Goal: Task Accomplishment & Management: Use online tool/utility

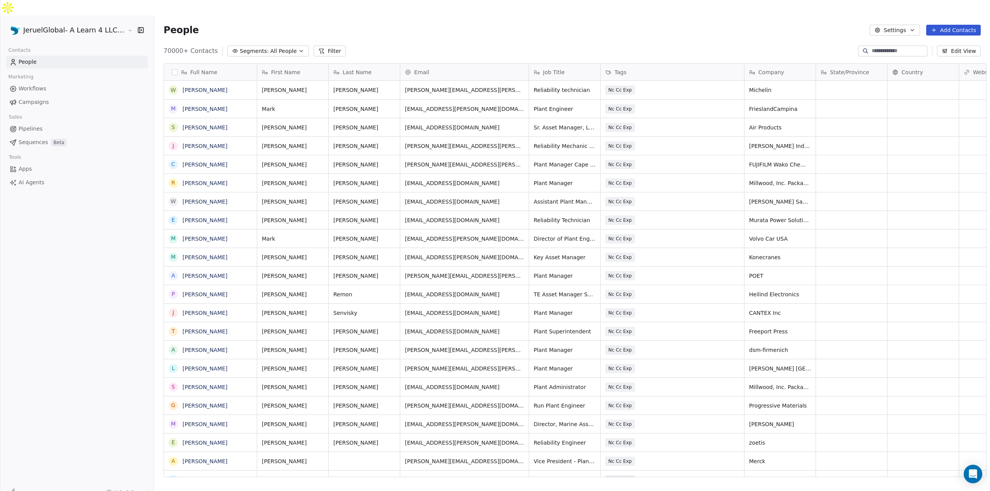
scroll to position [6, 6]
click at [46, 96] on link "Campaigns" at bounding box center [77, 102] width 142 height 13
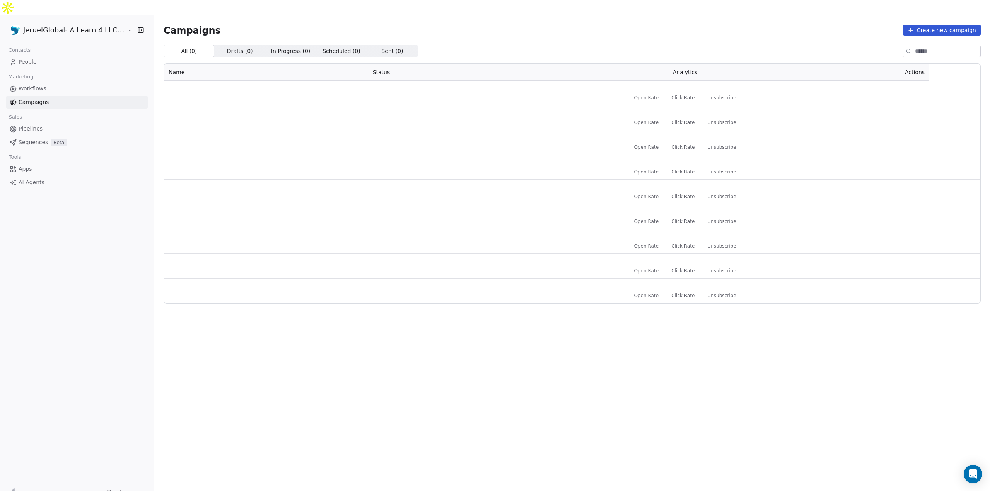
click at [381, 85] on div at bounding box center [461, 89] width 177 height 9
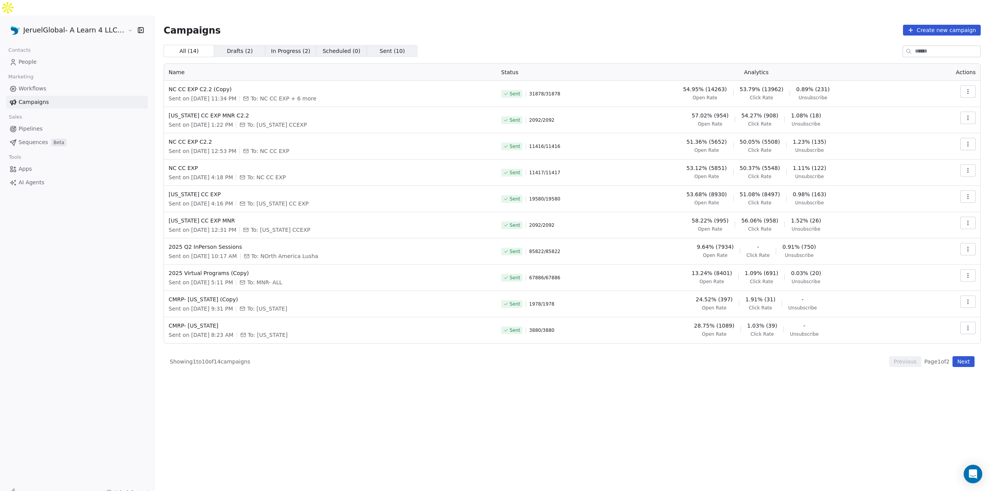
click at [772, 95] on span "Click Rate" at bounding box center [761, 98] width 23 height 6
click at [775, 85] on span "53.79% (13962)" at bounding box center [762, 89] width 44 height 8
click at [773, 95] on span "Click Rate" at bounding box center [761, 98] width 23 height 6
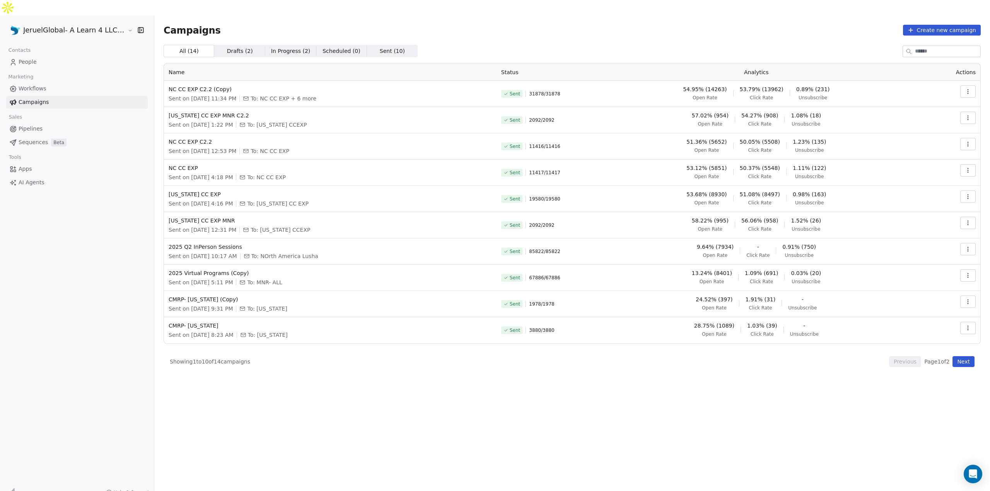
click at [962, 85] on button "button" at bounding box center [967, 91] width 15 height 12
click at [652, 20] on html "JeruelGlobal- A Learn 4 LLC Company Contacts People Marketing Workflows Campaig…" at bounding box center [495, 253] width 990 height 507
click at [30, 58] on span "People" at bounding box center [28, 62] width 18 height 8
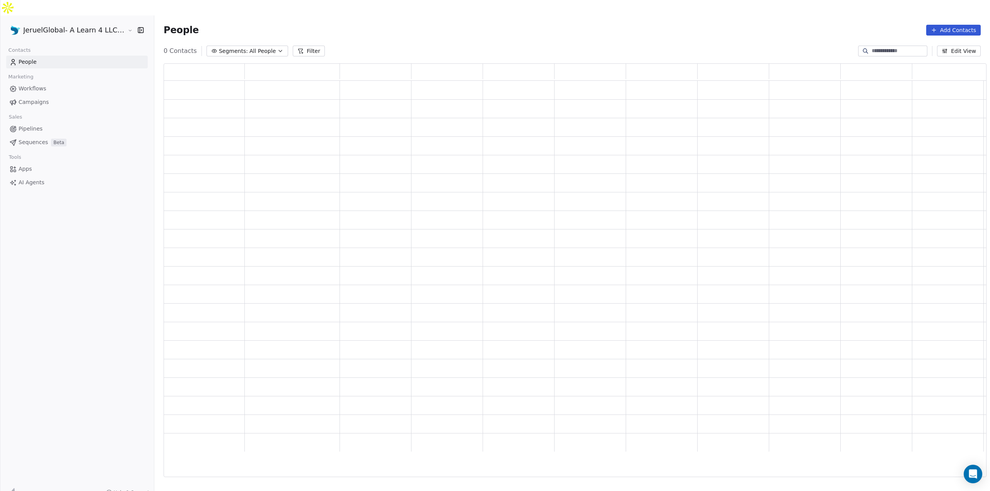
scroll to position [408, 817]
click at [295, 46] on button "Filter" at bounding box center [309, 51] width 32 height 11
click at [73, 29] on button "Add Filter" at bounding box center [52, 32] width 95 height 14
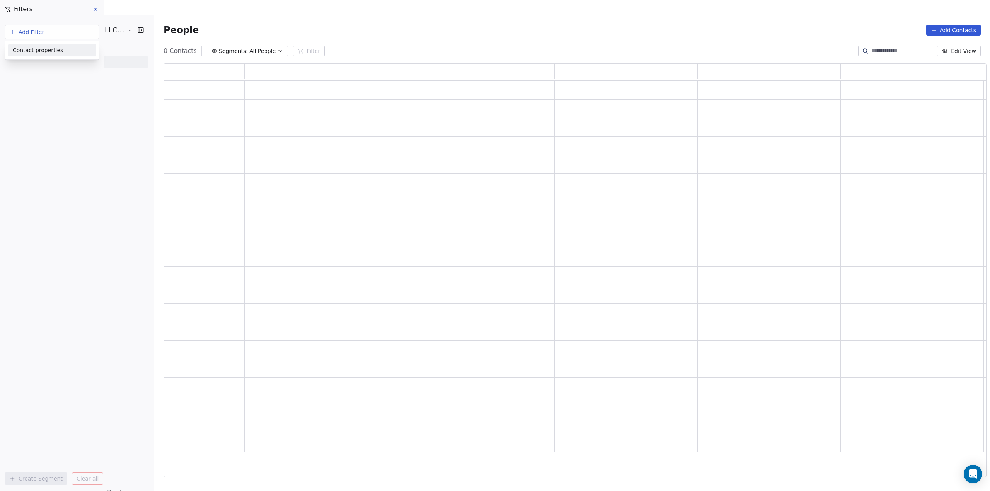
click at [378, 16] on html "JeruelGlobal- A Learn 4 LLC Company Contacts People Marketing Workflows Campaig…" at bounding box center [495, 253] width 990 height 507
click at [62, 32] on button "Add Filter" at bounding box center [52, 32] width 95 height 14
click at [57, 46] on div "Contact properties" at bounding box center [52, 50] width 88 height 12
click at [48, 95] on div "Subscribed Email Categories" at bounding box center [52, 90] width 88 height 12
click at [62, 217] on div "Where property Subscribed Email Categories Select operator Add filter to this g…" at bounding box center [52, 255] width 104 height 472
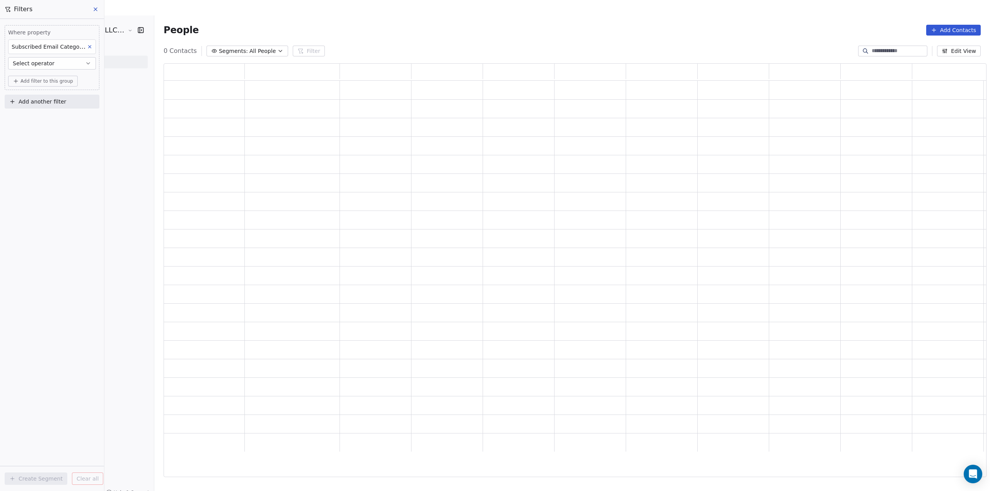
click at [46, 65] on span "Select operator" at bounding box center [34, 64] width 42 height 8
click at [39, 82] on div "Includes" at bounding box center [52, 82] width 81 height 12
click at [47, 99] on span "Add filter to this group" at bounding box center [46, 101] width 53 height 6
click at [49, 87] on html "JeruelGlobal- A Learn 4 LLC Company Contacts People Marketing Workflows Campaig…" at bounding box center [495, 253] width 990 height 507
click at [51, 78] on body "JeruelGlobal- A Learn 4 LLC Company Contacts People Marketing Workflows Campaig…" at bounding box center [495, 253] width 990 height 507
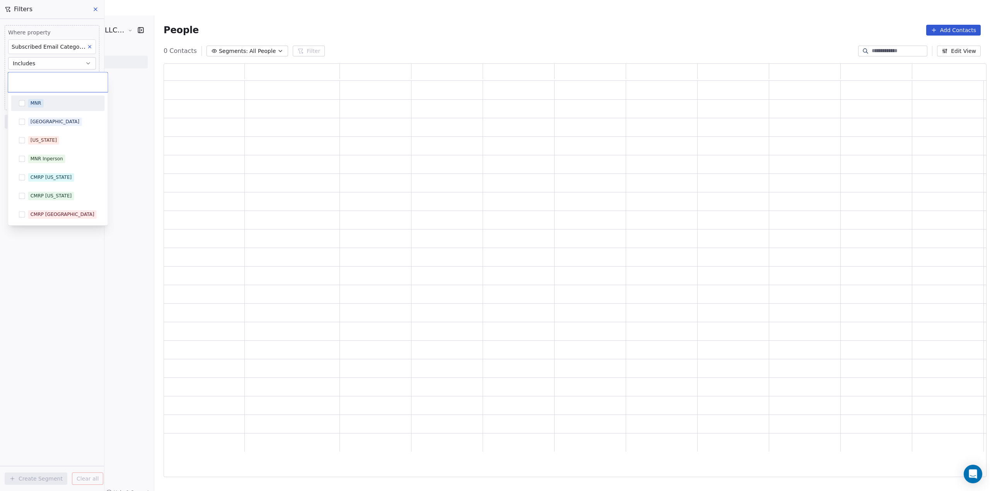
click at [54, 83] on input "text" at bounding box center [58, 82] width 90 height 9
drag, startPoint x: 65, startPoint y: 284, endPoint x: 64, endPoint y: 279, distance: 5.4
click at [65, 284] on html "JeruelGlobal- A Learn 4 LLC Company Contacts People Marketing Workflows Campaig…" at bounding box center [495, 253] width 990 height 507
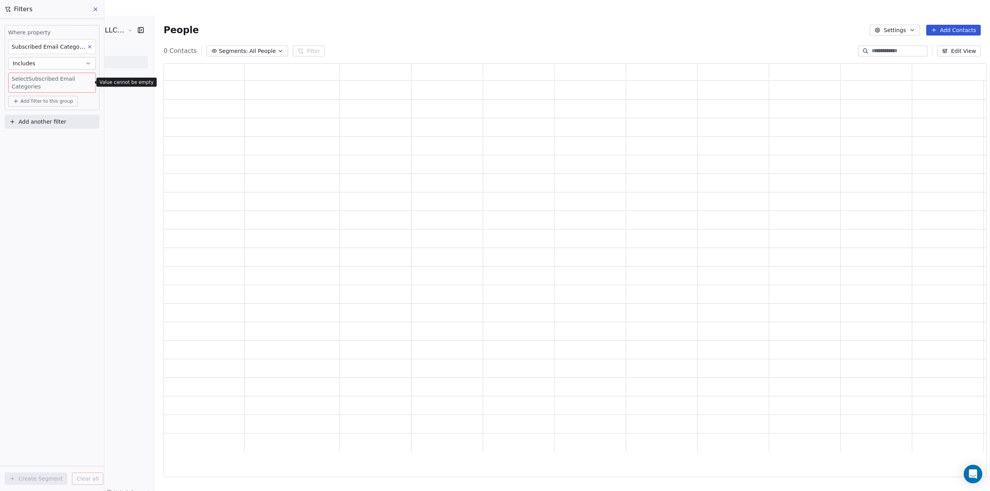
click at [87, 46] on button at bounding box center [90, 47] width 10 height 10
click at [54, 29] on button "Add Filter" at bounding box center [52, 32] width 95 height 14
click at [55, 47] on span "Contact properties" at bounding box center [38, 50] width 50 height 8
click at [40, 103] on div "Status" at bounding box center [52, 103] width 78 height 8
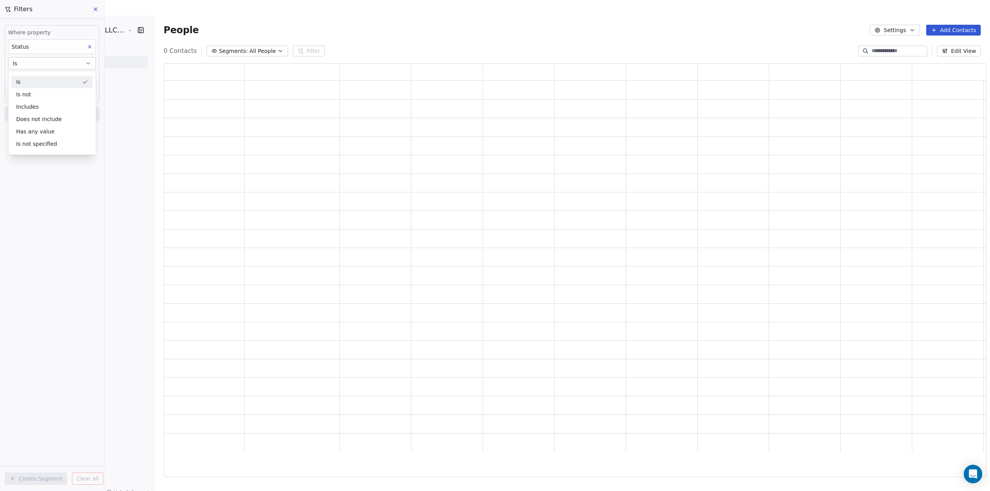
click at [55, 64] on button "Is" at bounding box center [52, 63] width 88 height 12
click at [72, 74] on body "JeruelGlobal- A Learn 4 LLC Company Contacts People Marketing Workflows Campaig…" at bounding box center [495, 253] width 990 height 507
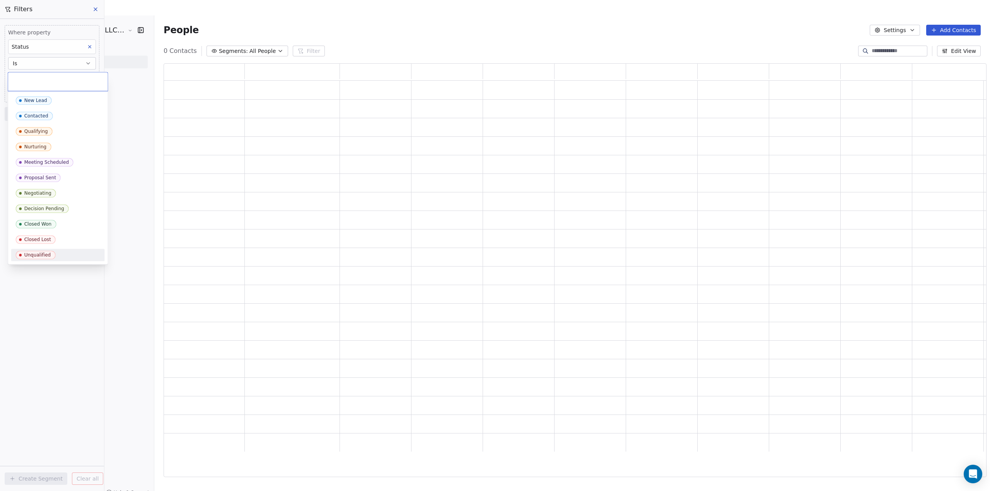
click at [75, 306] on html "JeruelGlobal- A Learn 4 LLC Company Contacts People Marketing Workflows Campaig…" at bounding box center [495, 253] width 990 height 507
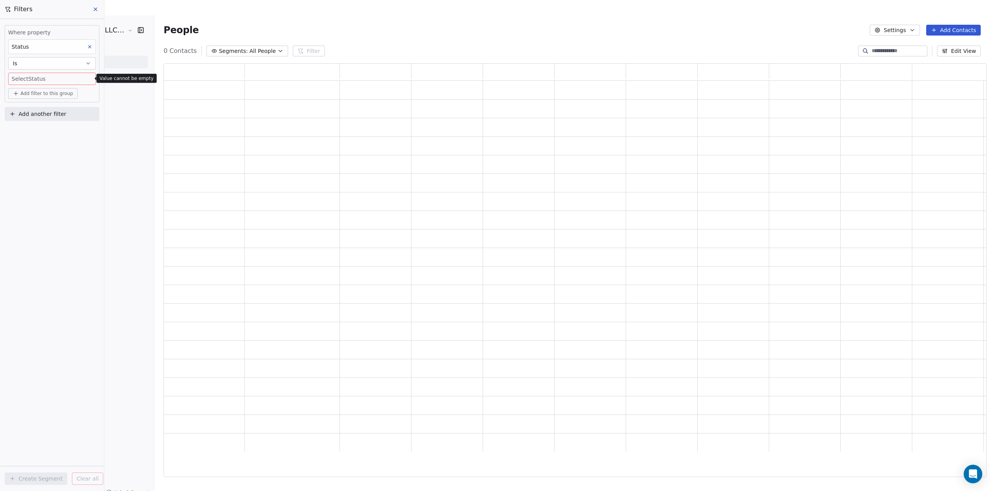
click at [89, 44] on icon at bounding box center [89, 46] width 5 height 5
click at [96, 8] on icon at bounding box center [95, 9] width 6 height 6
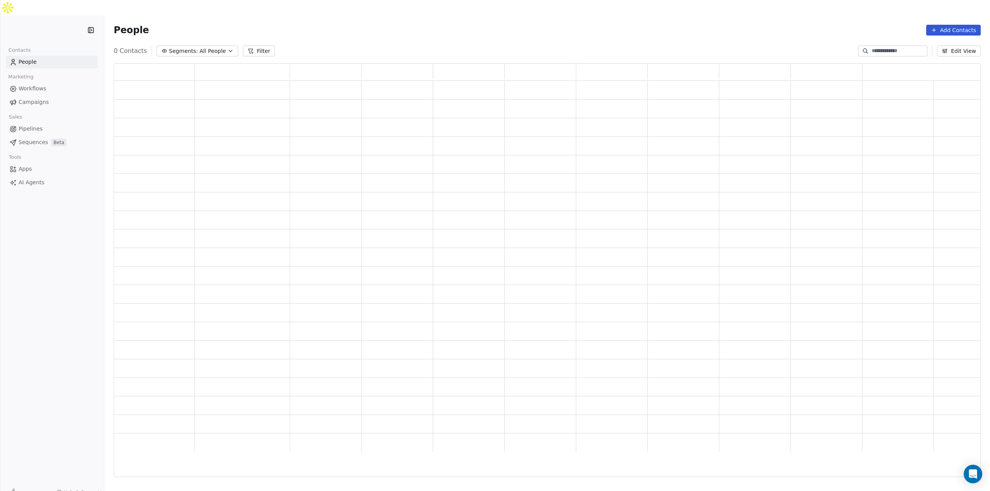
scroll to position [408, 817]
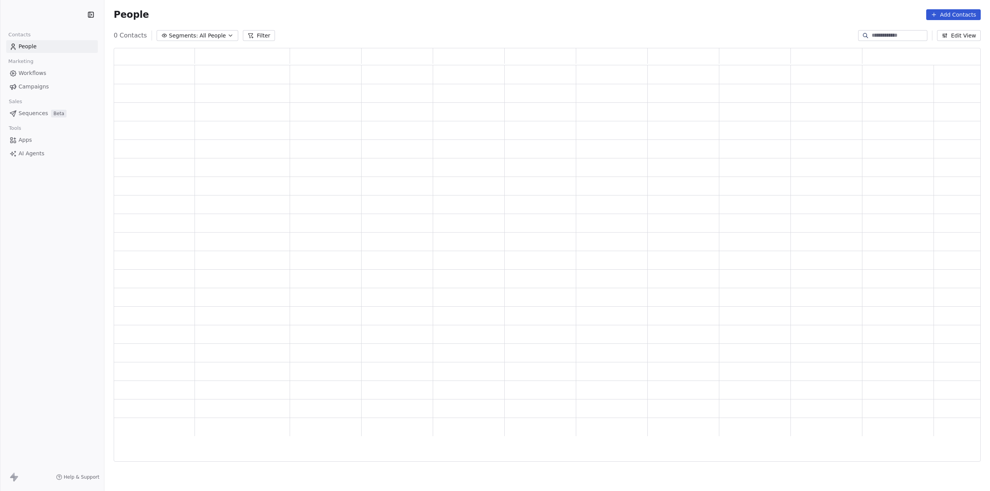
scroll to position [408, 861]
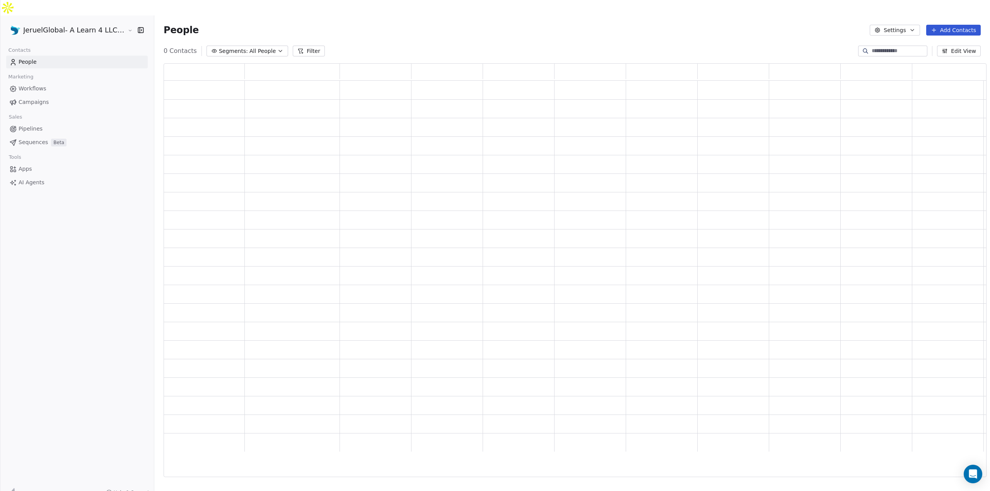
scroll to position [408, 817]
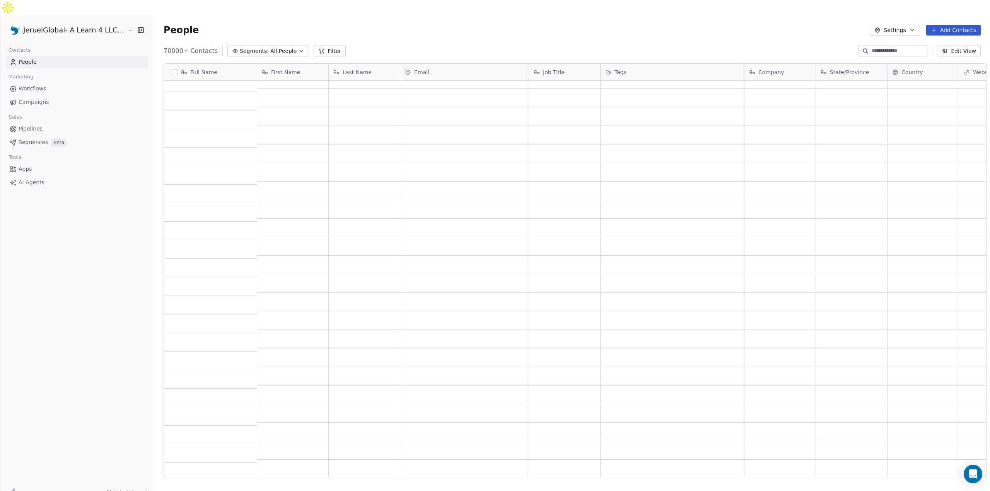
scroll to position [5065, 0]
click at [317, 46] on button "Filter" at bounding box center [330, 51] width 32 height 11
click at [34, 34] on span "Add Filter" at bounding box center [32, 32] width 26 height 8
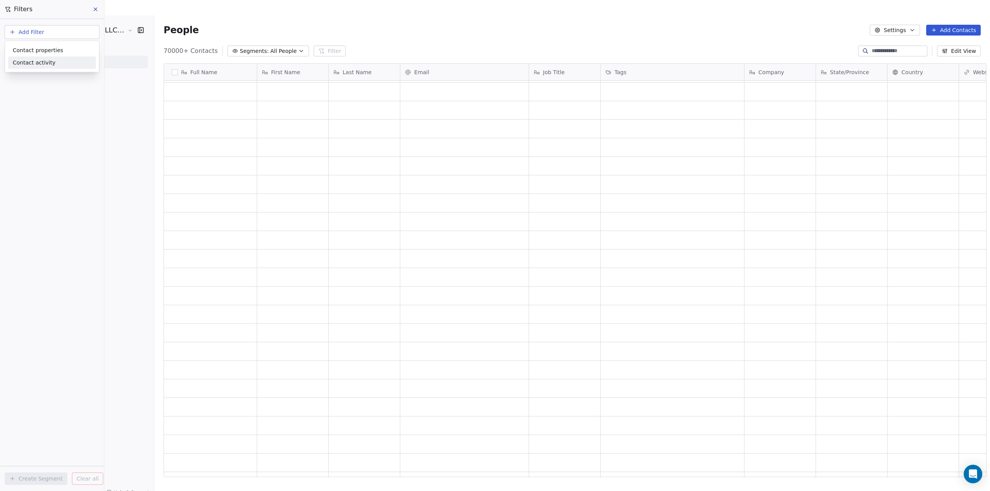
click at [31, 64] on span "Contact activity" at bounding box center [34, 63] width 43 height 8
click at [44, 90] on span "Email Link Clicked" at bounding box center [37, 91] width 49 height 8
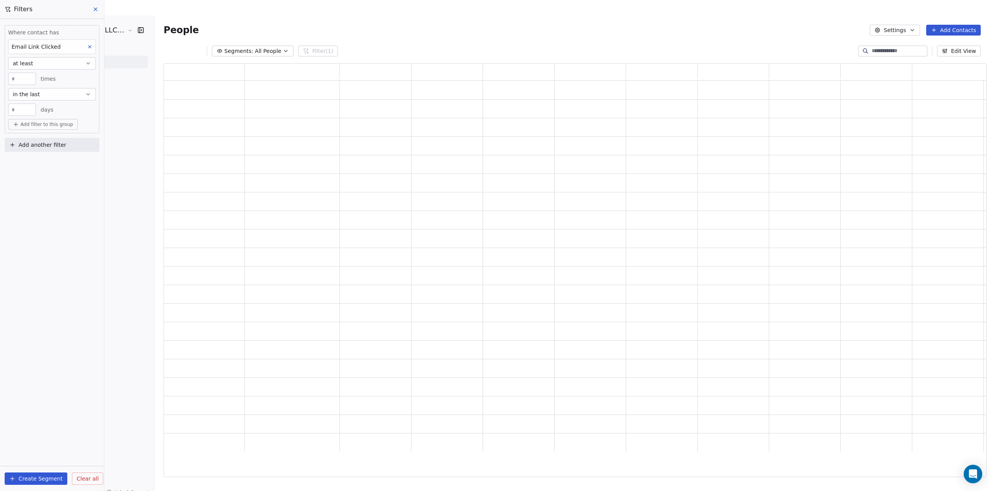
scroll to position [408, 817]
click at [48, 120] on button "Add filter to this group" at bounding box center [43, 124] width 70 height 11
click at [51, 153] on span "Contact activity" at bounding box center [37, 153] width 43 height 8
click at [122, 142] on html "JeruelGlobal- A Learn 4 LLC Company Contacts People Marketing Workflows Campaig…" at bounding box center [495, 253] width 990 height 507
click at [63, 92] on button "in the last" at bounding box center [52, 94] width 88 height 12
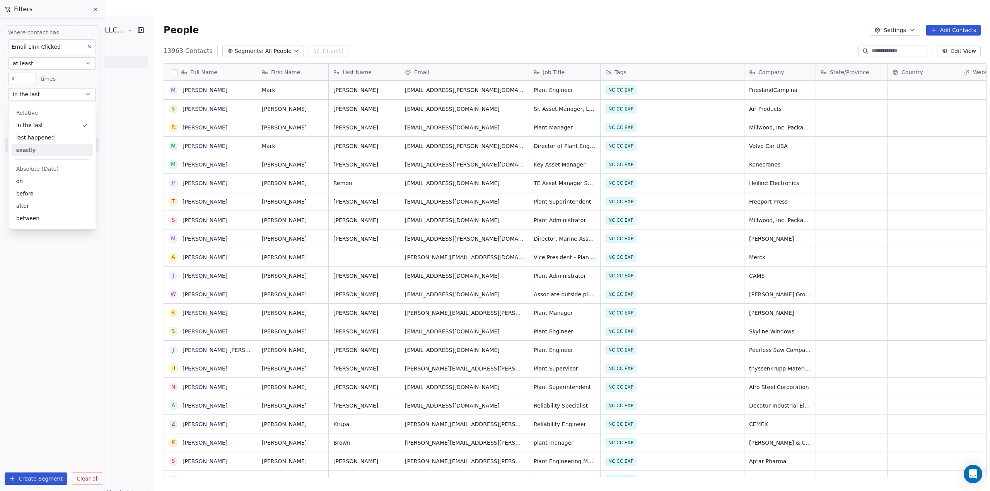
scroll to position [426, 836]
click at [110, 176] on link "AI Agents" at bounding box center [77, 182] width 142 height 13
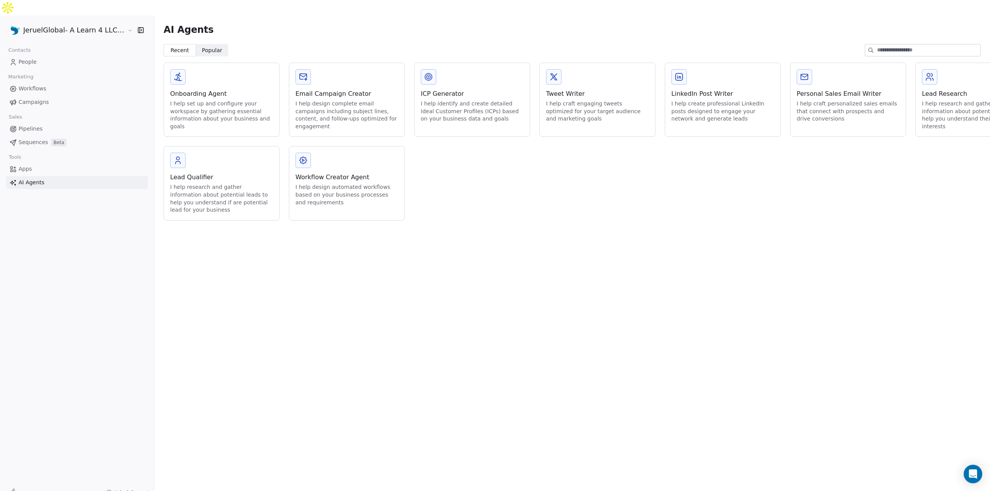
click at [37, 56] on link "People" at bounding box center [77, 62] width 142 height 13
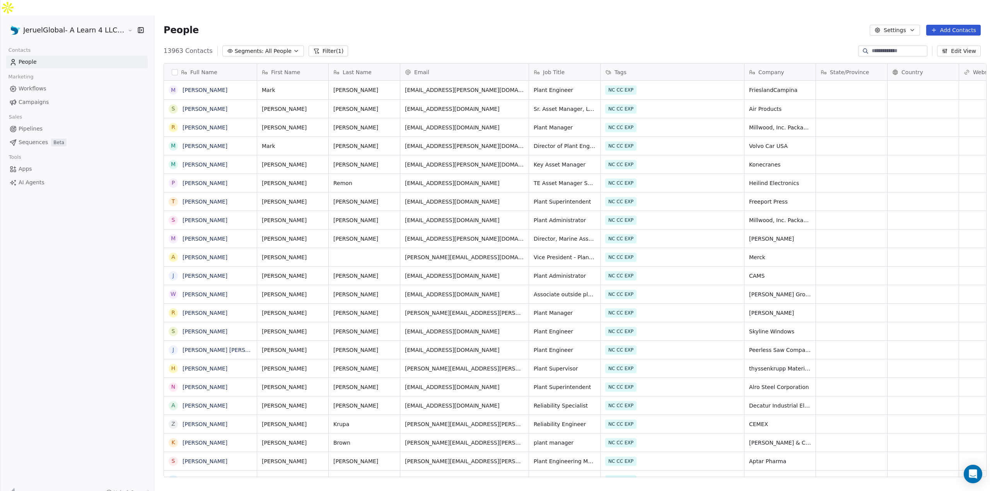
scroll to position [426, 836]
click at [316, 46] on button "Filter (1)" at bounding box center [329, 51] width 40 height 11
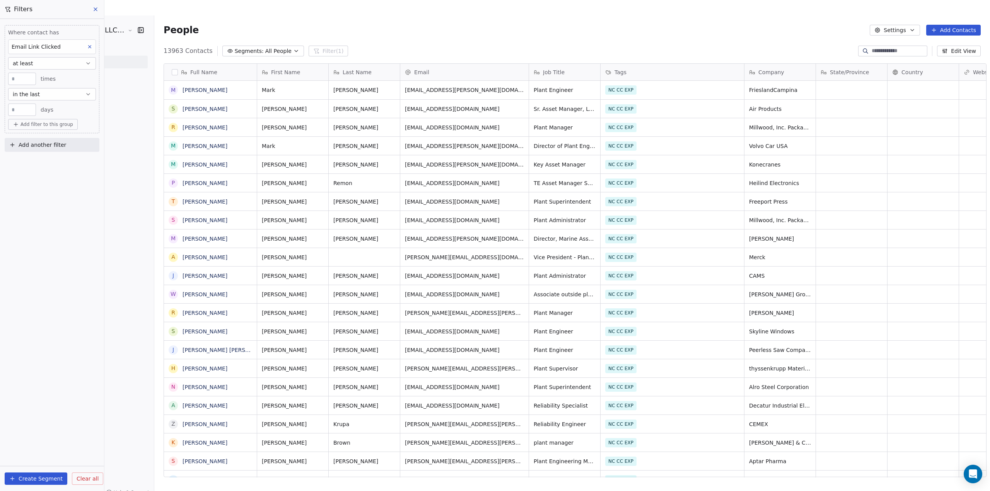
click at [30, 107] on input "**" at bounding box center [22, 110] width 24 height 6
click at [59, 188] on div "Where contact has Email Link Clicked at least * times in the last ** days Add f…" at bounding box center [52, 255] width 104 height 472
click at [41, 150] on button "Add another filter" at bounding box center [52, 145] width 95 height 14
click at [42, 142] on html "JeruelGlobal- A Learn 4 LLC Company Contacts People Marketing Workflows Campaig…" at bounding box center [495, 253] width 990 height 507
click at [42, 144] on span "Add another filter" at bounding box center [43, 145] width 48 height 8
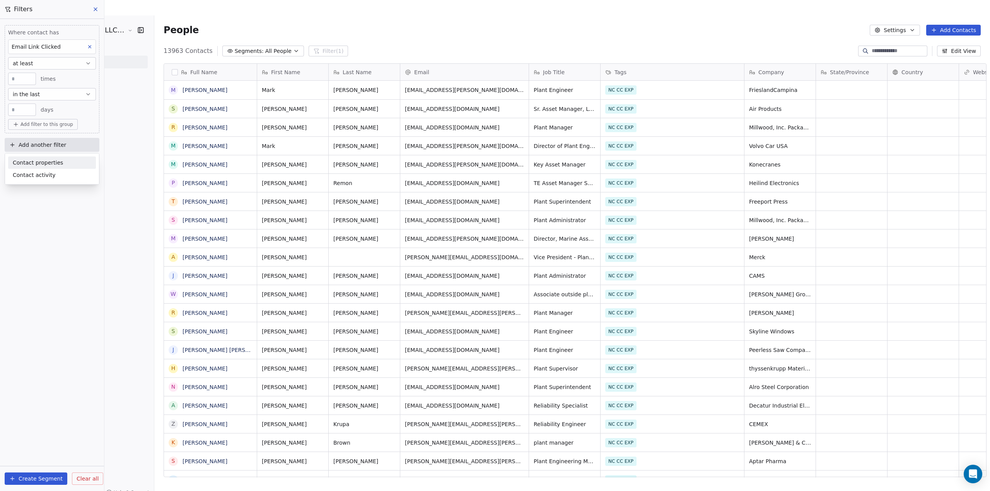
click at [34, 161] on span "Contact properties" at bounding box center [38, 163] width 50 height 8
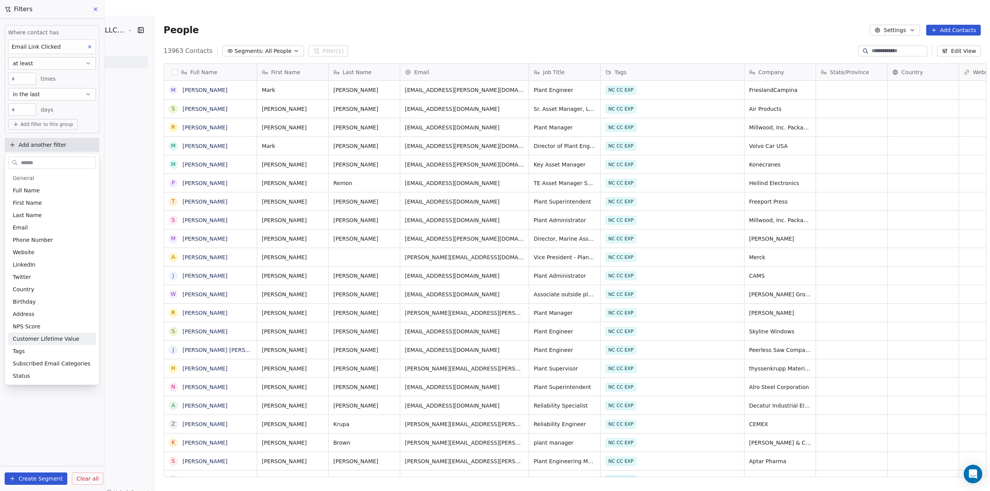
click at [113, 241] on html "JeruelGlobal- A Learn 4 LLC Company Contacts People Marketing Workflows Campaig…" at bounding box center [495, 253] width 990 height 507
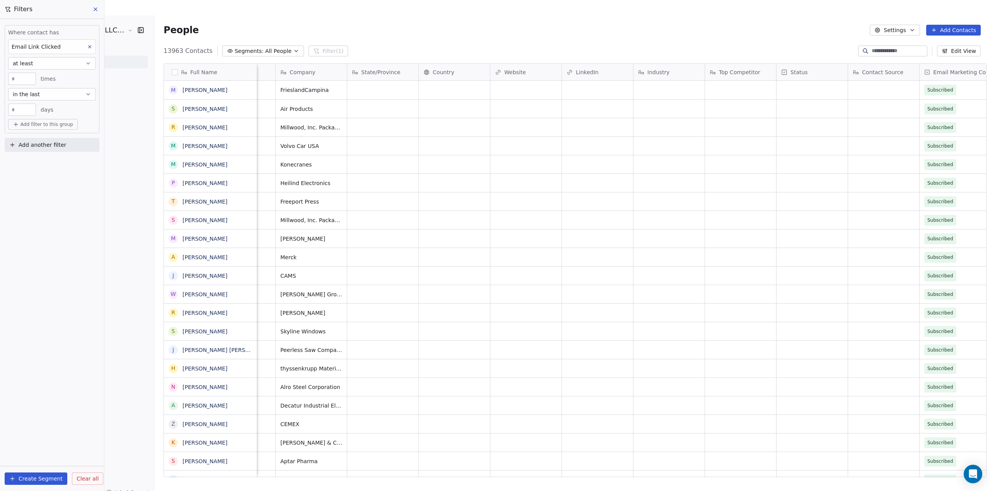
scroll to position [0, 581]
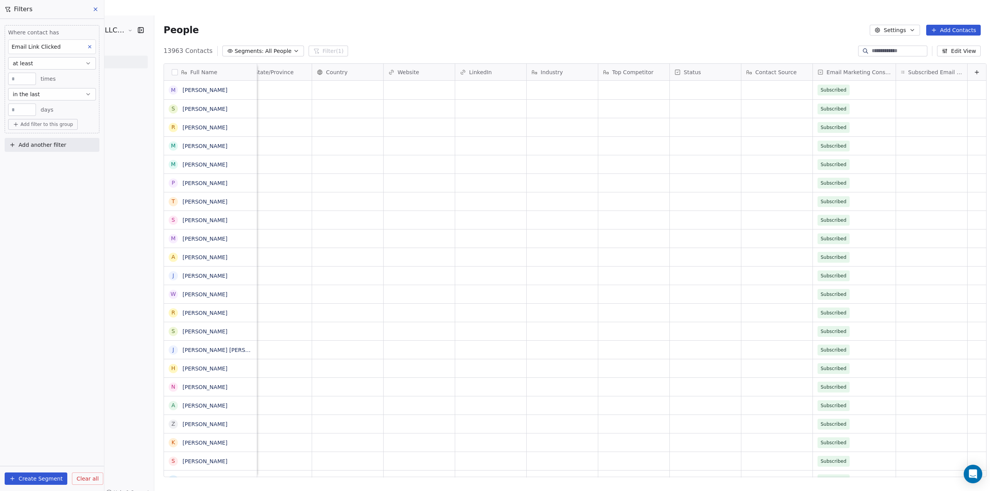
click at [48, 143] on span "Add another filter" at bounding box center [43, 145] width 48 height 8
click at [22, 163] on span "Contact properties" at bounding box center [38, 163] width 50 height 8
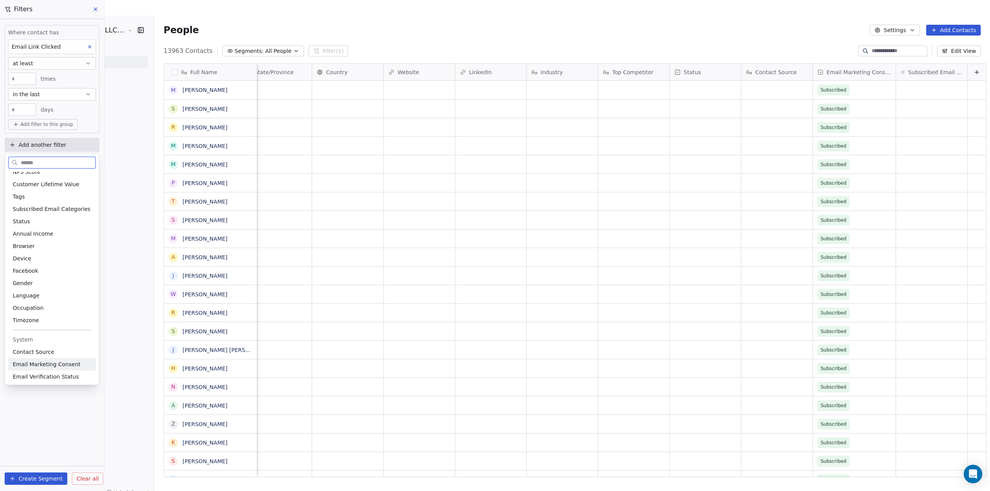
click at [63, 364] on span "Email Marketing Consent" at bounding box center [47, 365] width 68 height 8
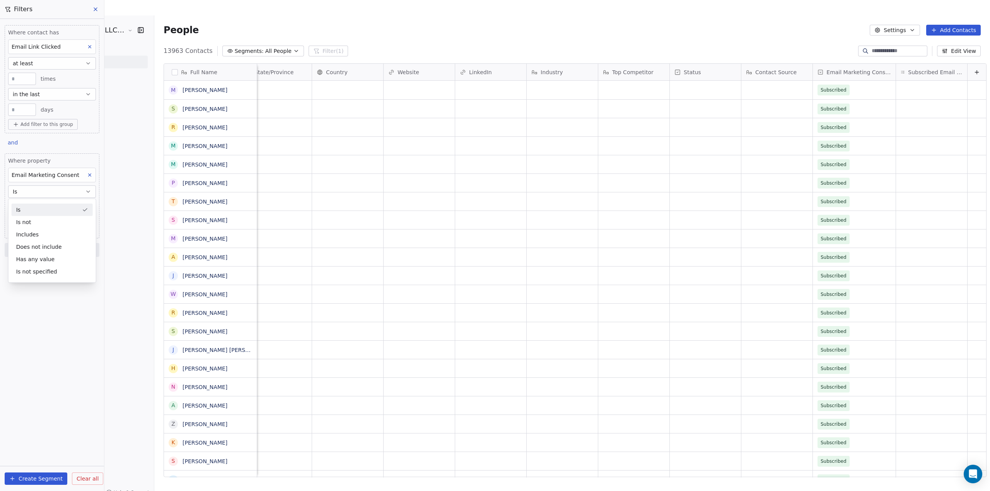
click at [60, 213] on div "Is" at bounding box center [52, 210] width 81 height 12
click at [53, 142] on span "Add another filter" at bounding box center [43, 145] width 48 height 8
click at [43, 164] on span "Contact properties" at bounding box center [38, 163] width 50 height 8
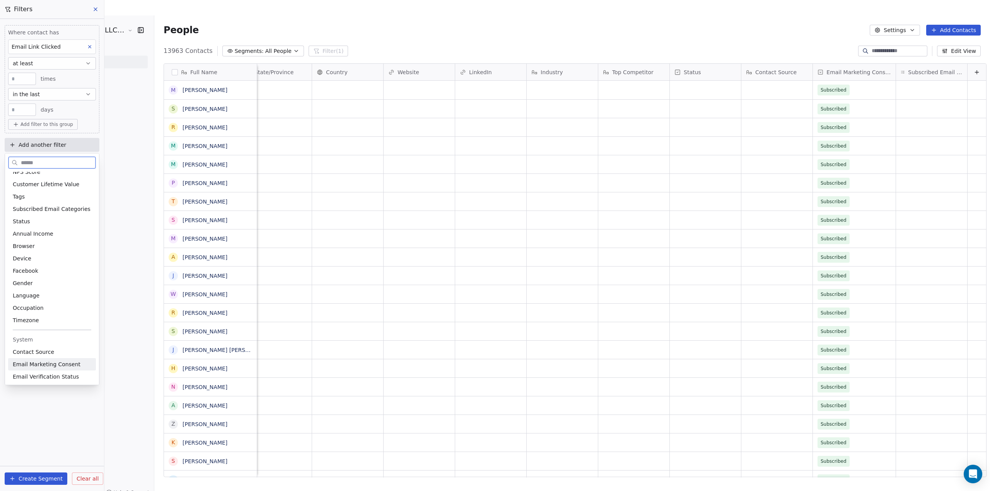
click at [66, 364] on span "Email Marketing Consent" at bounding box center [47, 365] width 68 height 8
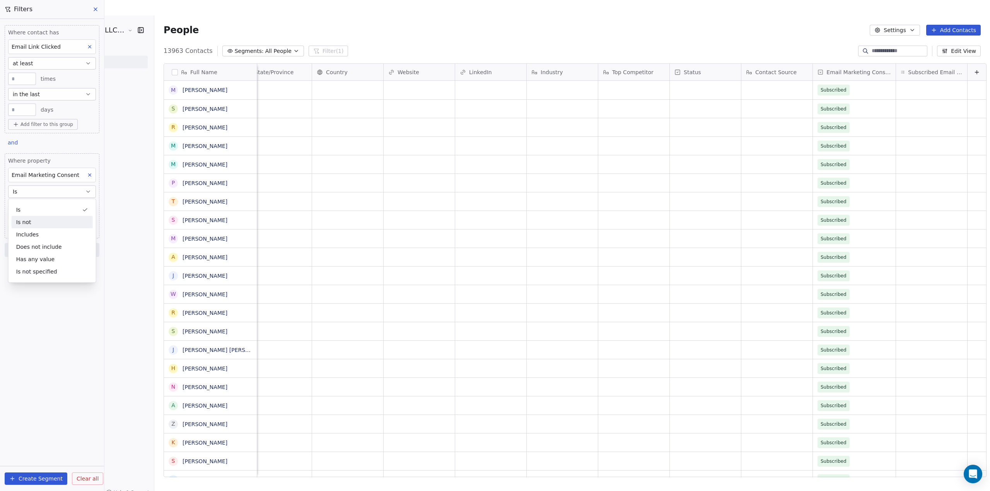
click at [24, 224] on div "Is not" at bounding box center [52, 222] width 81 height 12
click at [30, 141] on span "Add another filter" at bounding box center [43, 145] width 48 height 8
click at [37, 163] on span "Contact properties" at bounding box center [38, 163] width 50 height 8
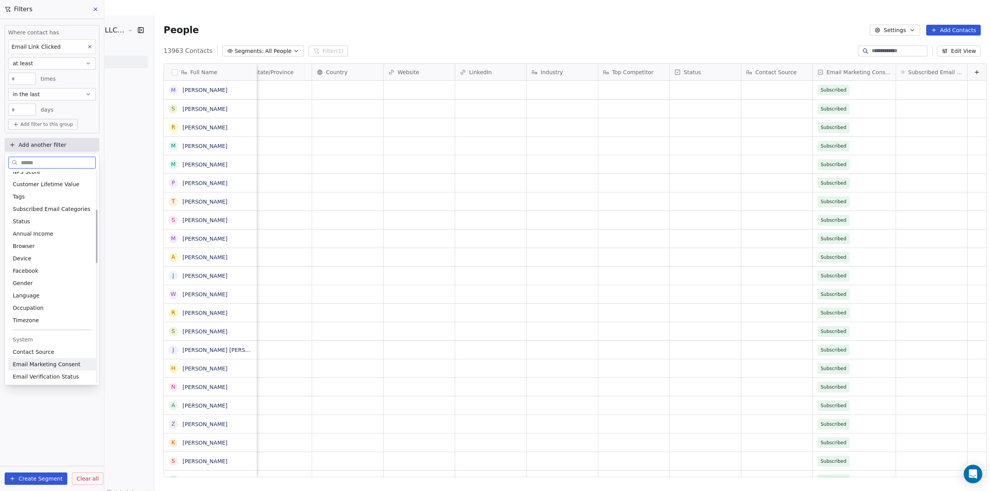
click at [68, 362] on span "Email Marketing Consent" at bounding box center [47, 365] width 68 height 8
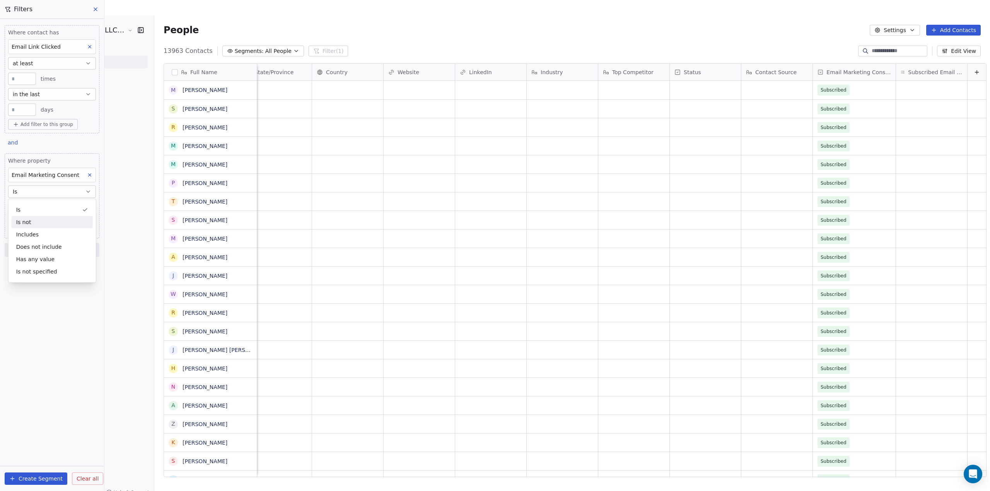
click at [23, 225] on div "Is not" at bounding box center [52, 222] width 81 height 12
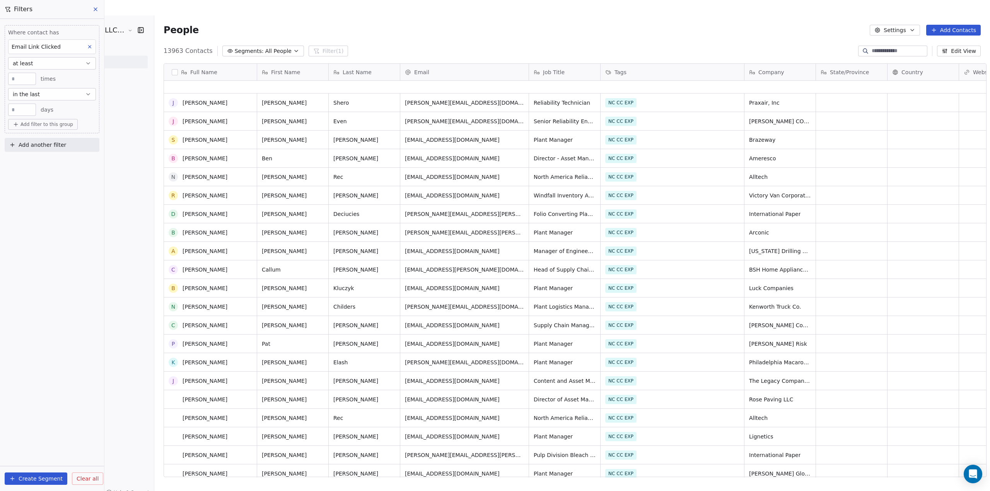
scroll to position [1005, 0]
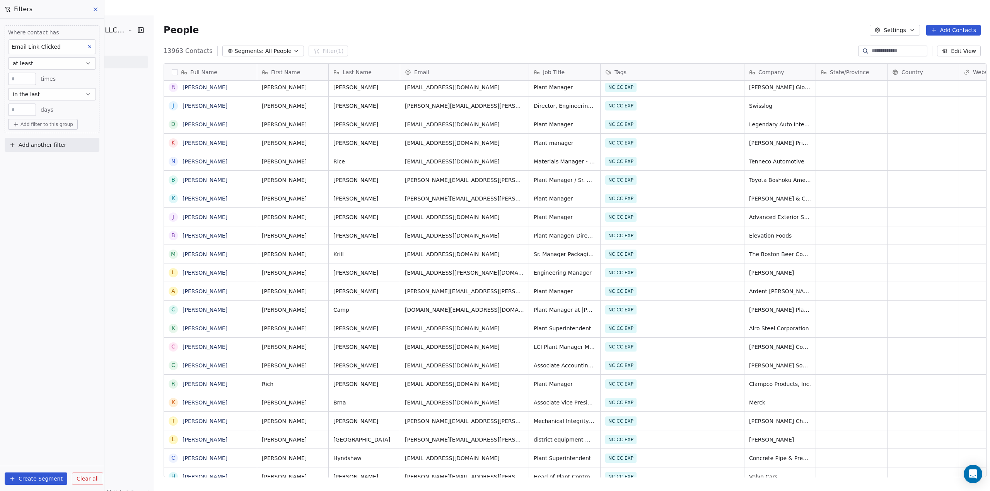
drag, startPoint x: 67, startPoint y: 149, endPoint x: 63, endPoint y: 246, distance: 96.3
click at [67, 149] on button "Add another filter" at bounding box center [52, 145] width 95 height 14
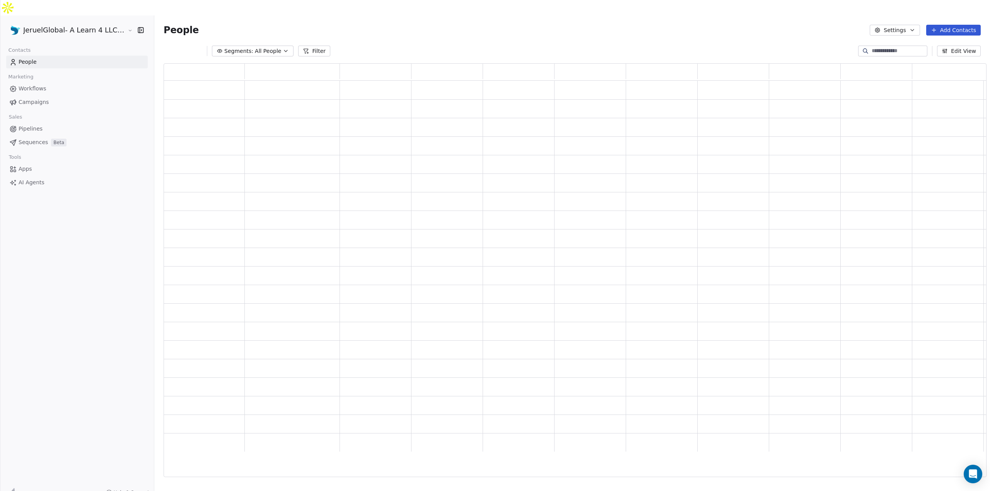
scroll to position [408, 817]
click at [720, 446] on div "grid" at bounding box center [575, 279] width 823 height 397
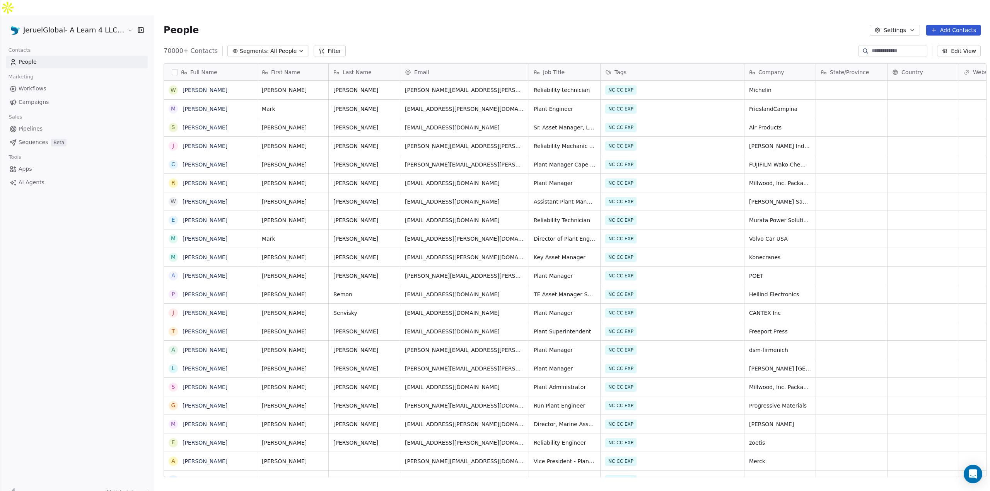
click at [314, 46] on button "Filter" at bounding box center [330, 51] width 32 height 11
click at [272, 47] on span "All People" at bounding box center [283, 51] width 26 height 8
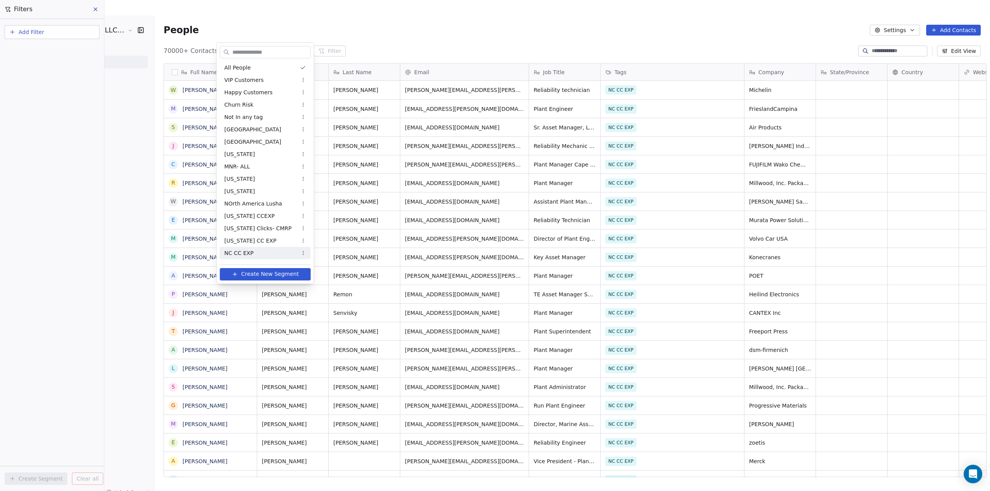
click at [249, 253] on span "NC CC EXP" at bounding box center [238, 253] width 29 height 8
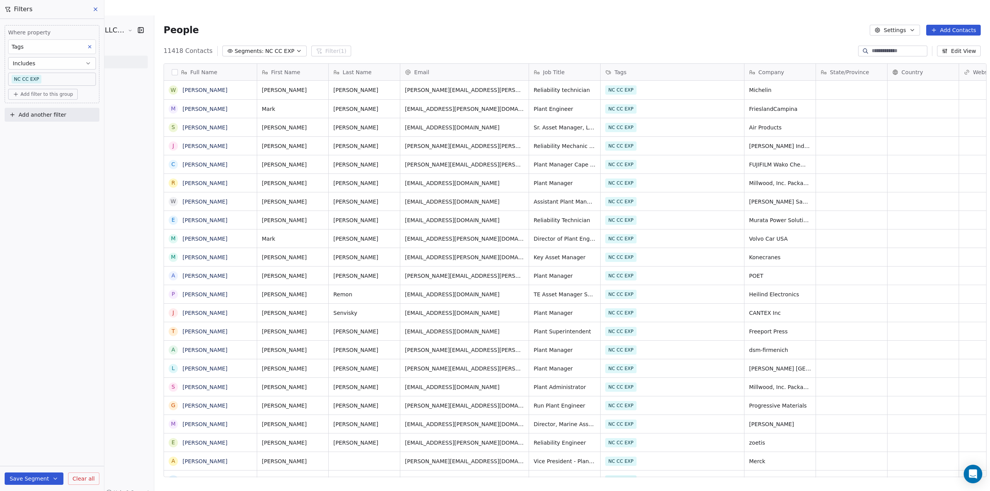
scroll to position [426, 836]
click at [269, 47] on span "NC CC EXP" at bounding box center [279, 51] width 29 height 8
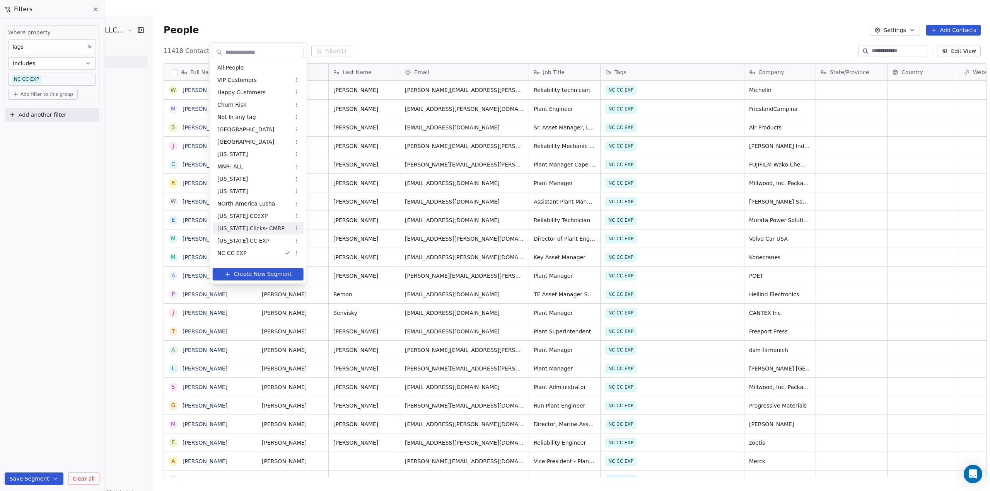
click at [257, 229] on span "[US_STATE] Clicks- CMRP" at bounding box center [250, 229] width 67 height 8
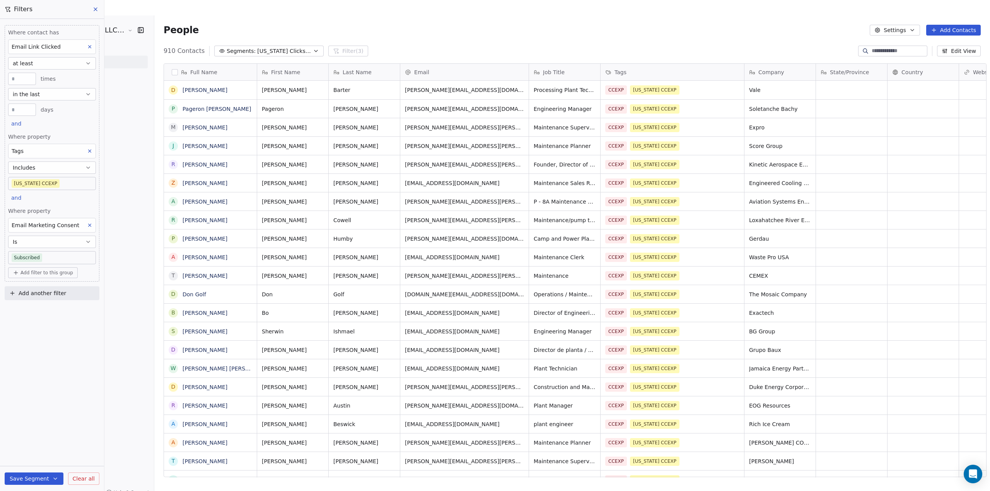
click at [60, 180] on body "JeruelGlobal- A Learn 4 LLC Company Contacts People Marketing Workflows Campaig…" at bounding box center [495, 253] width 990 height 507
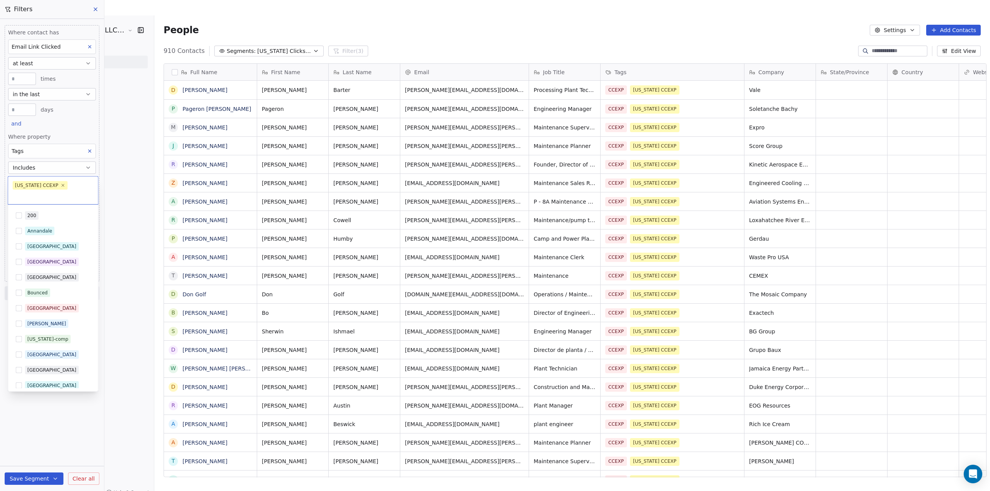
click at [69, 191] on input "text" at bounding box center [53, 195] width 81 height 9
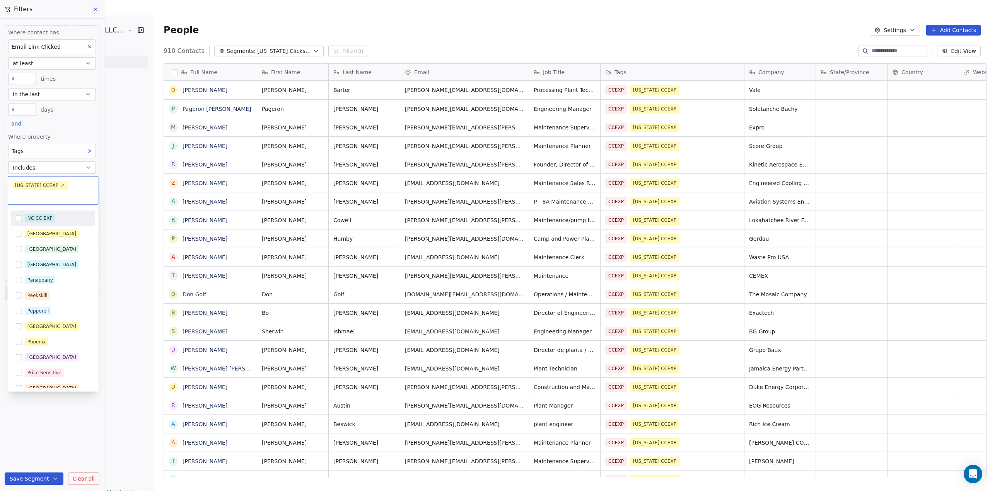
click at [89, 151] on html "JeruelGlobal- A Learn 4 LLC Company Contacts People Marketing Workflows Campaig…" at bounding box center [495, 253] width 990 height 507
click at [90, 148] on html "JeruelGlobal- A Learn 4 LLC Company Contacts People Marketing Workflows Campaig…" at bounding box center [495, 253] width 990 height 507
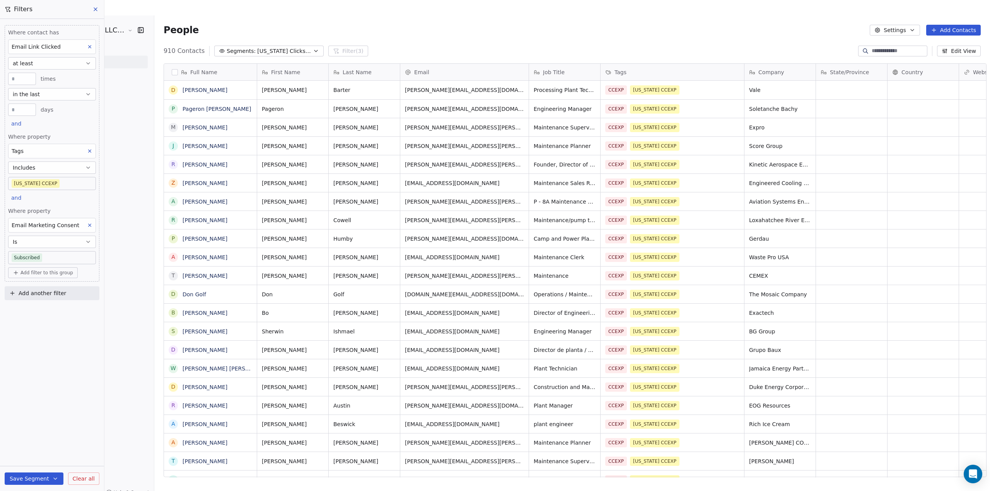
click at [91, 150] on icon at bounding box center [89, 150] width 5 height 5
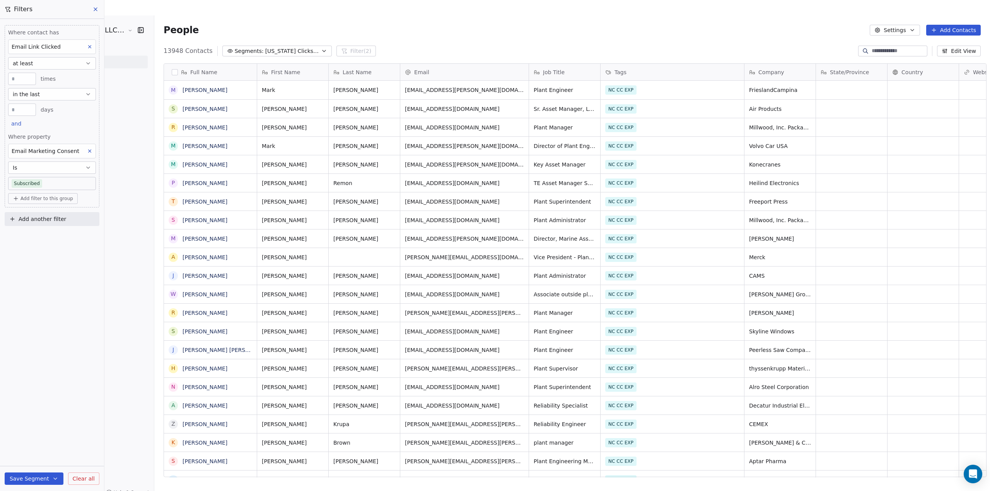
scroll to position [426, 836]
click at [58, 218] on span "Add another filter" at bounding box center [43, 219] width 48 height 8
click at [45, 297] on html "JeruelGlobal- A Learn 4 LLC Company Contacts People Marketing Workflows Campaig…" at bounding box center [495, 253] width 990 height 507
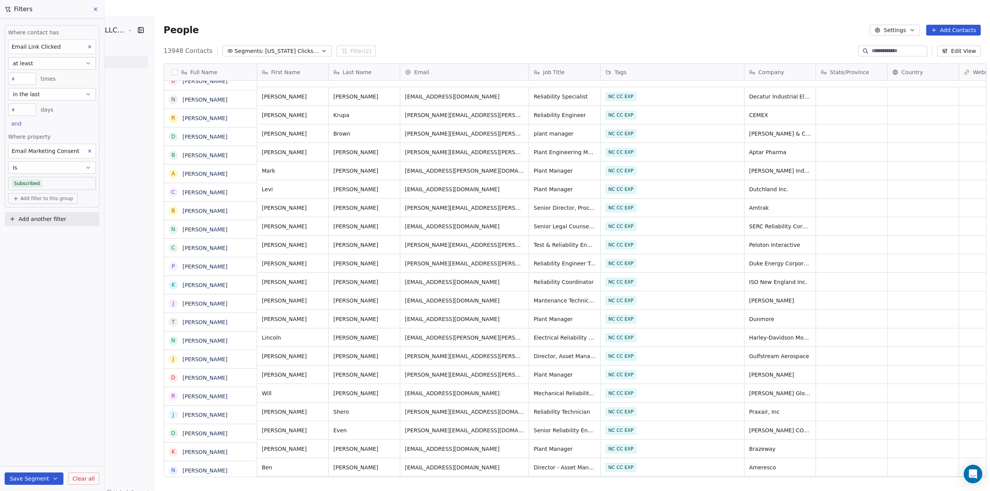
scroll to position [696, 0]
